Goal: Complete application form

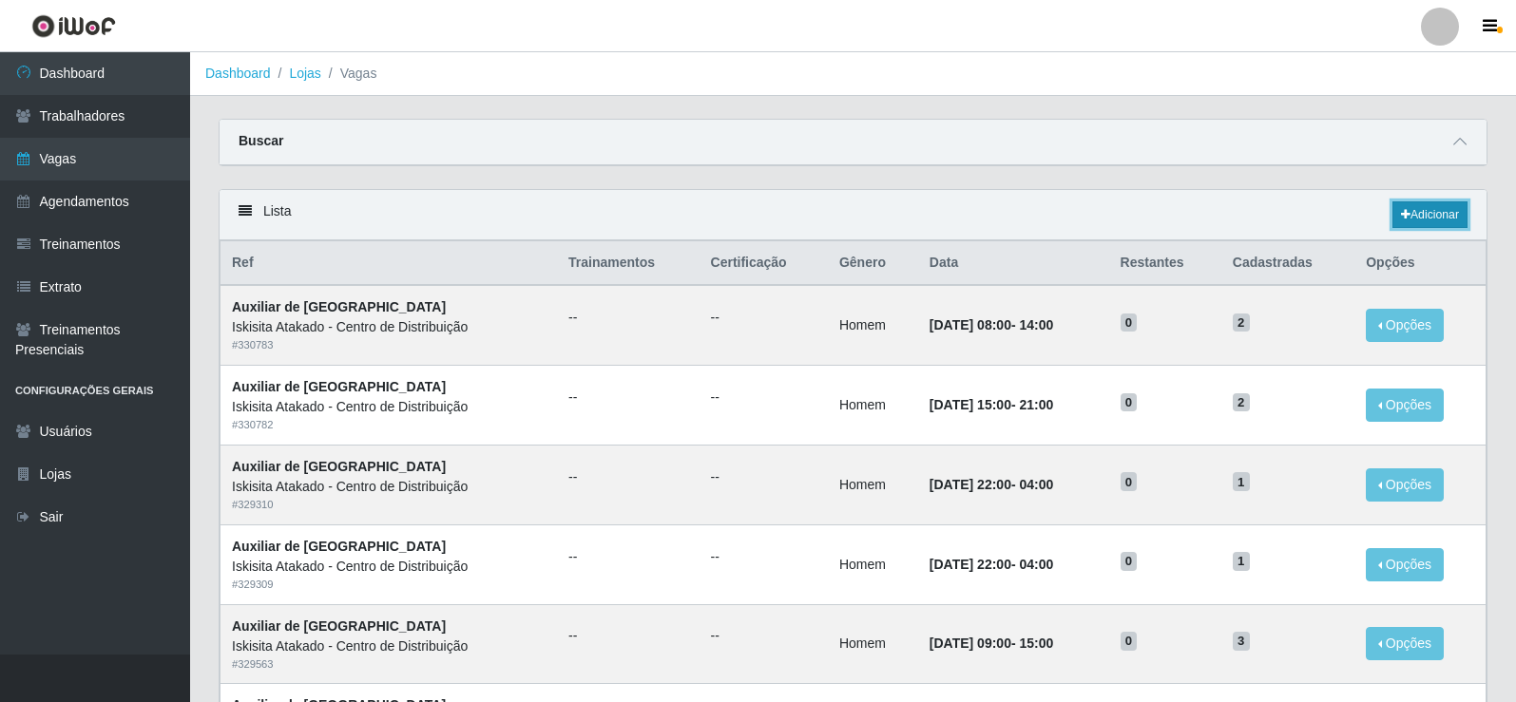
click at [1442, 217] on link "Adicionar" at bounding box center [1429, 214] width 75 height 27
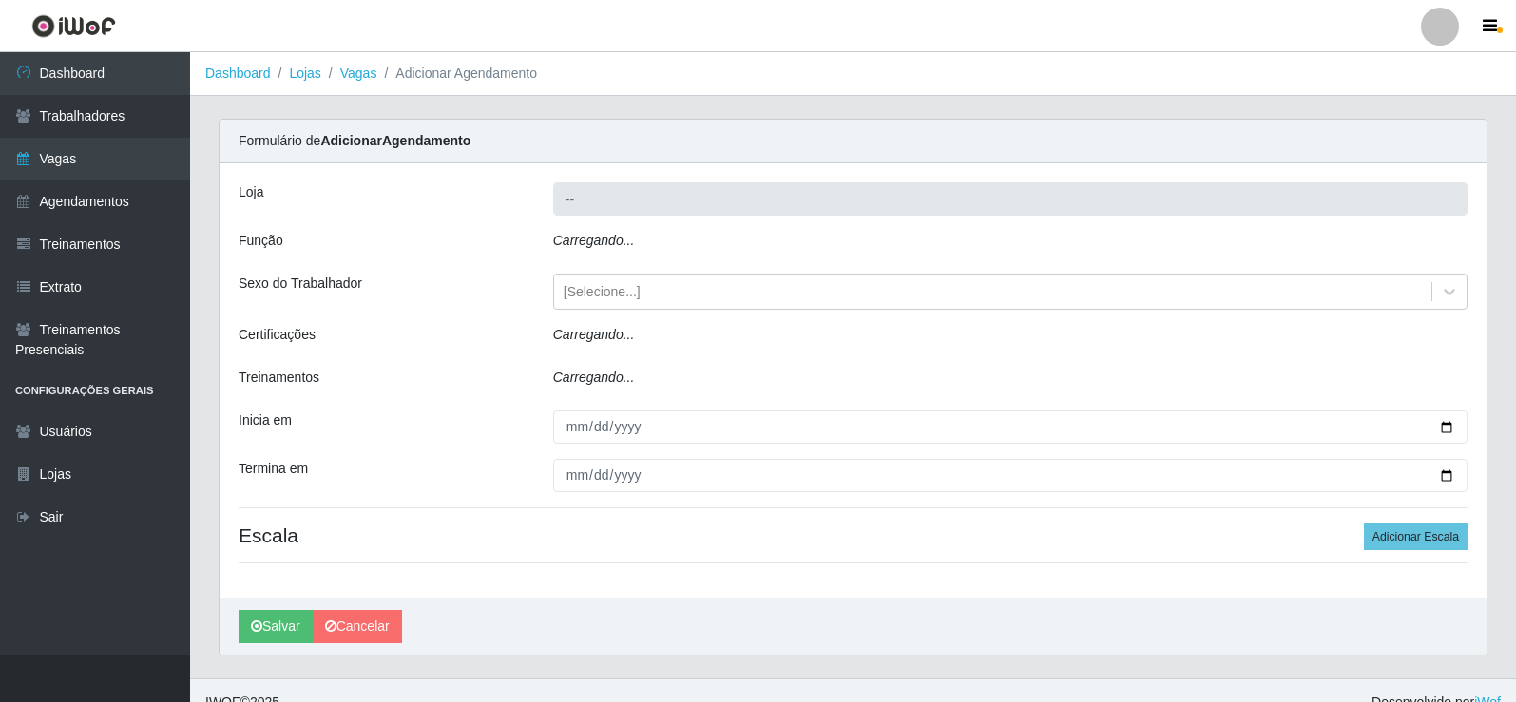
type input "Iskisita Atakado - Centro de Distribuição"
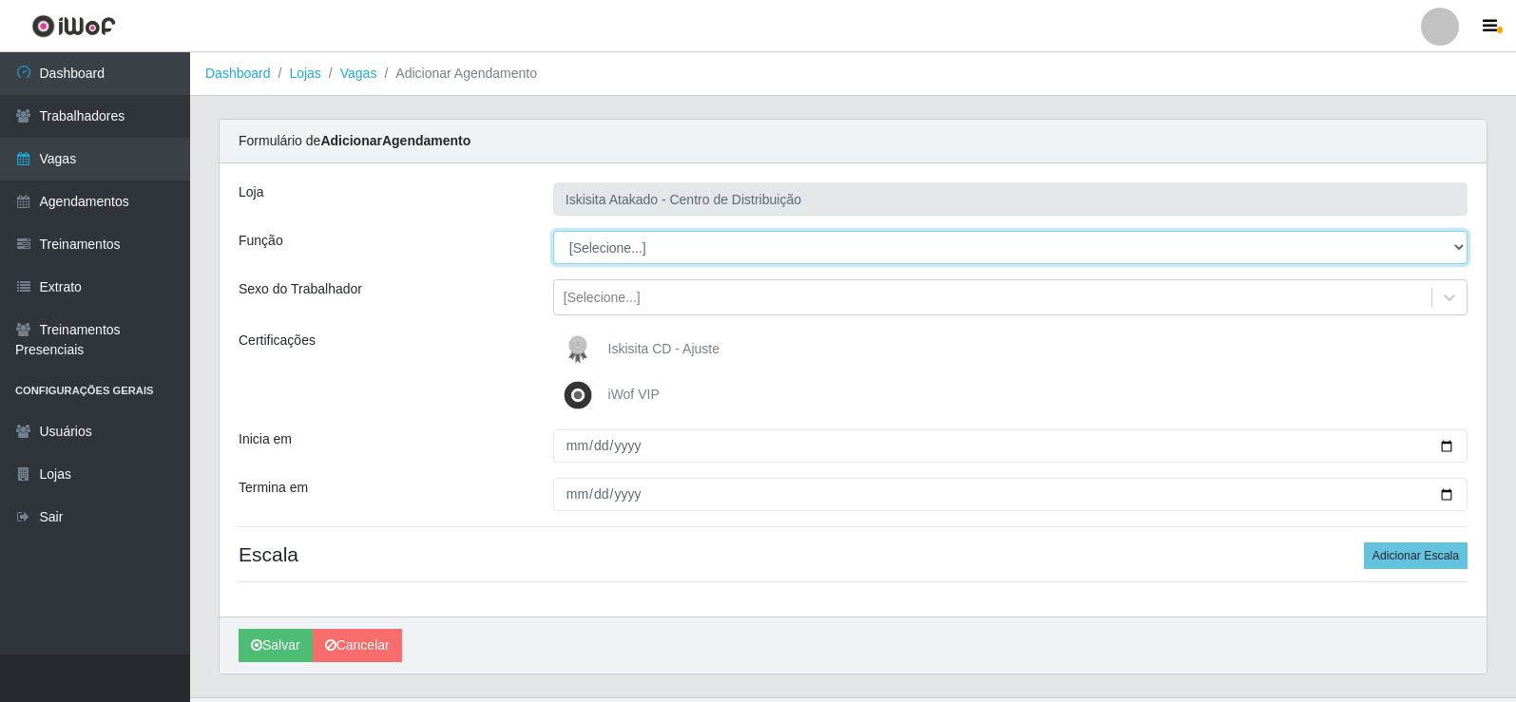
click at [713, 256] on select "[Selecione...] Auxiliar de Estoque Auxiliar de Estoque + Auxiliar de Estoque ++…" at bounding box center [1010, 247] width 914 height 33
select select "75"
click at [553, 231] on select "[Selecione...] Auxiliar de Estoque Auxiliar de Estoque + Auxiliar de Estoque ++…" at bounding box center [1010, 247] width 914 height 33
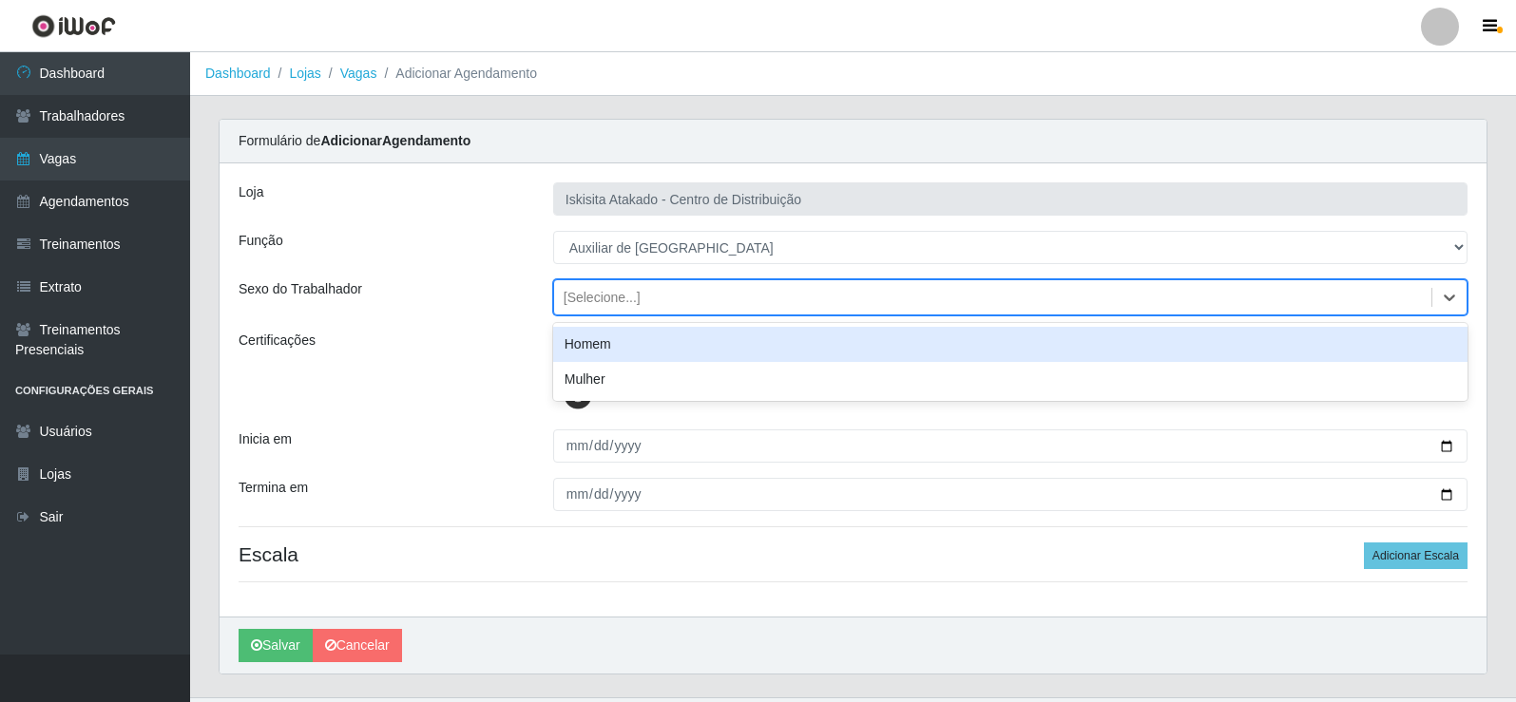
click at [661, 306] on div "[Selecione...]" at bounding box center [992, 297] width 877 height 31
click at [624, 350] on div "Homem" at bounding box center [1010, 344] width 914 height 35
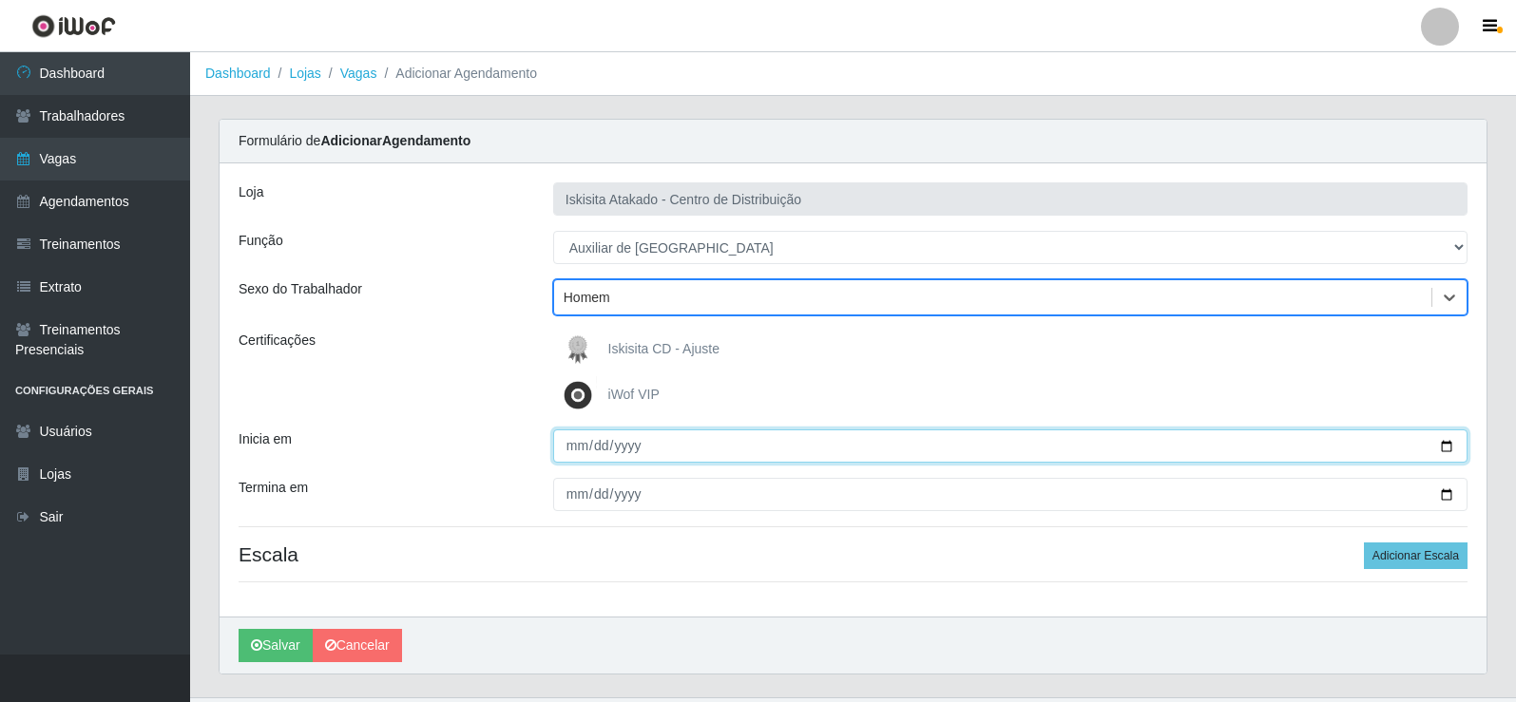
click at [574, 430] on input "Inicia em" at bounding box center [1010, 446] width 914 height 33
